Goal: Task Accomplishment & Management: Complete application form

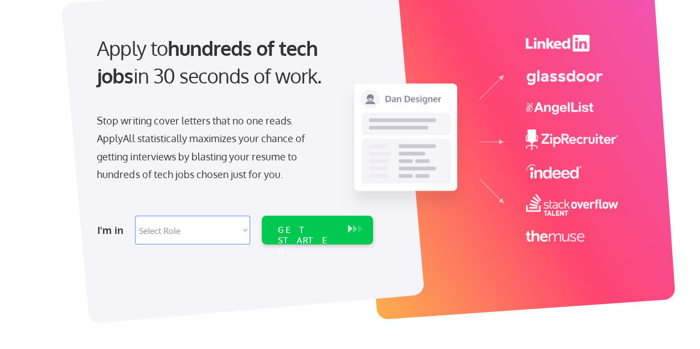
scroll to position [111, 0]
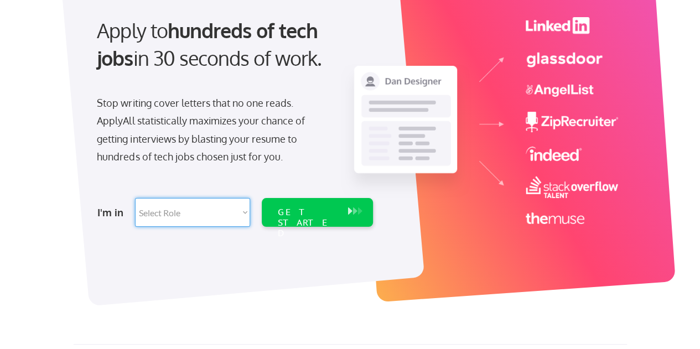
click at [246, 211] on select "Select Role Software Engineering Product Management Customer Success Sales UI/U…" at bounding box center [192, 212] width 115 height 29
select select ""it_security""
click at [135, 198] on select "Select Role Software Engineering Product Management Customer Success Sales UI/U…" at bounding box center [192, 212] width 115 height 29
select select ""it_security""
click at [328, 215] on div "GET STARTED" at bounding box center [306, 223] width 59 height 32
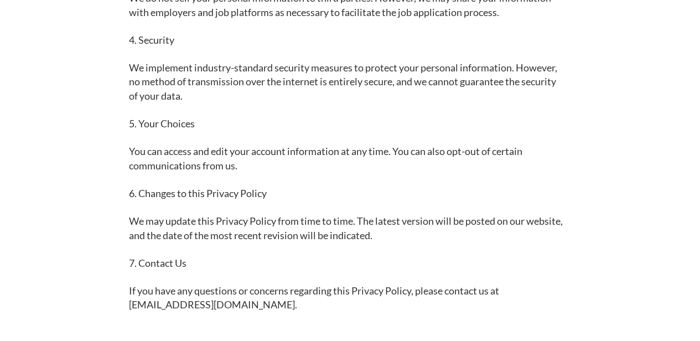
scroll to position [277, 0]
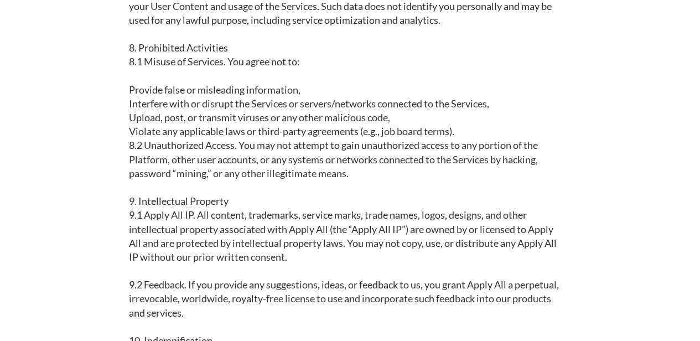
scroll to position [1217, 0]
